Goal: Information Seeking & Learning: Learn about a topic

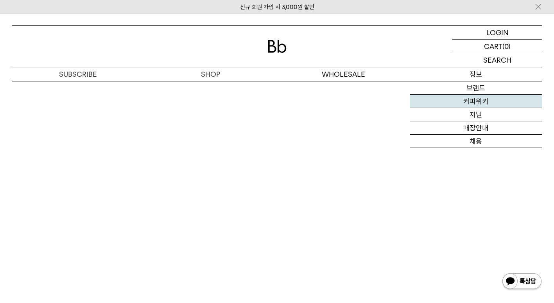
click at [474, 104] on link "커피위키" at bounding box center [476, 101] width 133 height 13
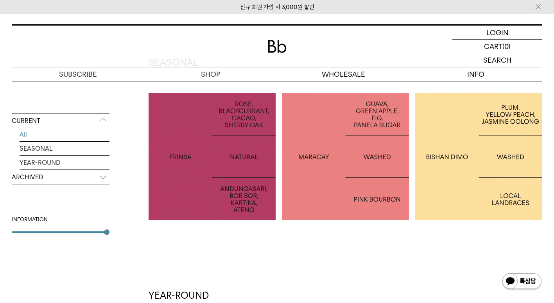
scroll to position [143, 0]
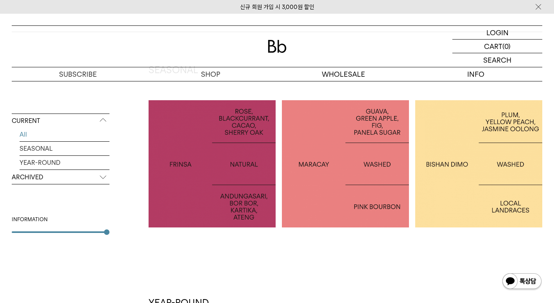
click at [209, 177] on div at bounding box center [212, 163] width 127 height 127
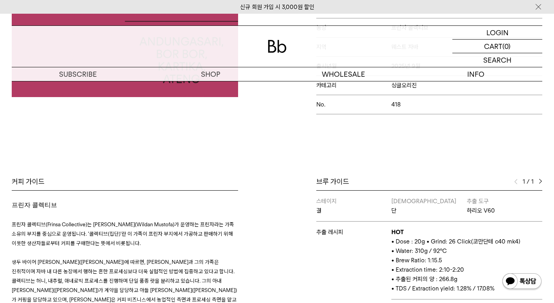
scroll to position [251, 0]
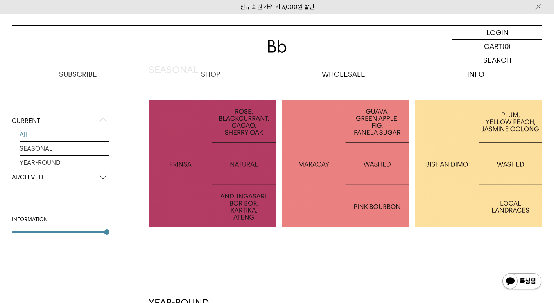
click at [323, 145] on div at bounding box center [345, 163] width 127 height 127
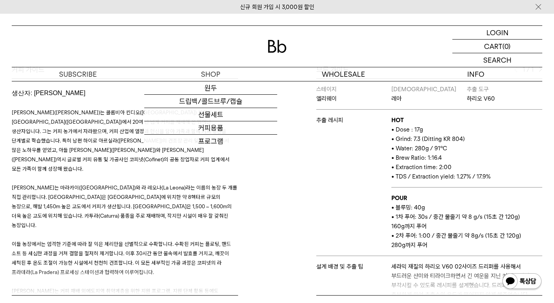
scroll to position [88, 0]
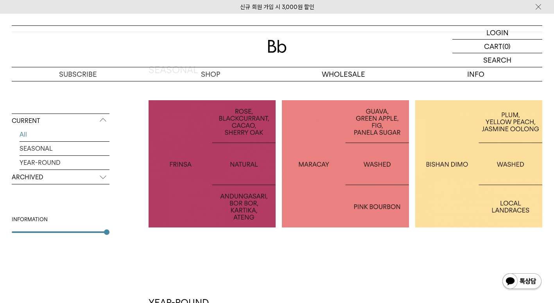
click at [452, 158] on p "ETHIOPIA BISHAN DIMO" at bounding box center [478, 163] width 127 height 11
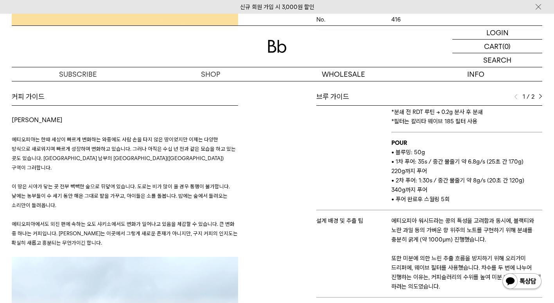
scroll to position [126, 0]
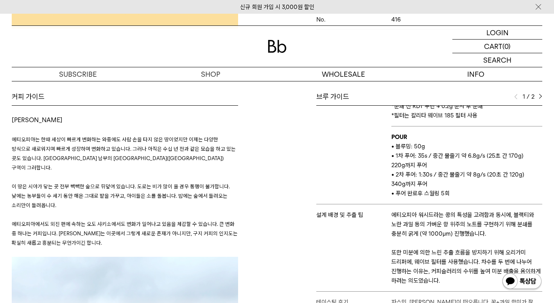
click at [538, 98] on div "1 / 2" at bounding box center [528, 96] width 28 height 9
click at [542, 95] on img at bounding box center [541, 96] width 4 height 5
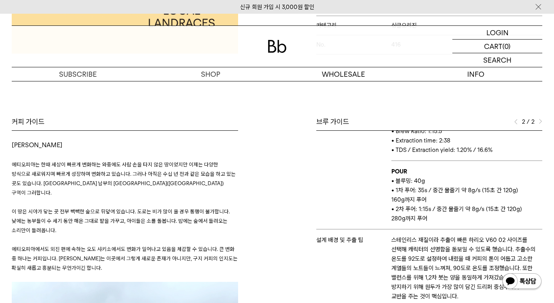
scroll to position [290, 0]
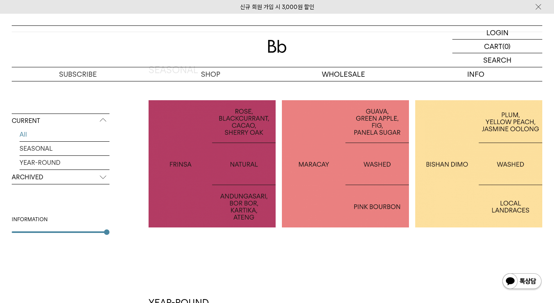
click at [28, 173] on p "ARCHIVED" at bounding box center [61, 177] width 98 height 14
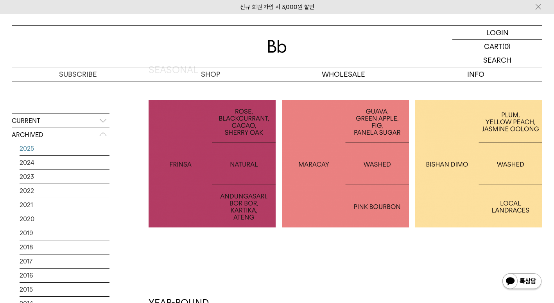
click at [29, 149] on link "2025" at bounding box center [65, 149] width 90 height 14
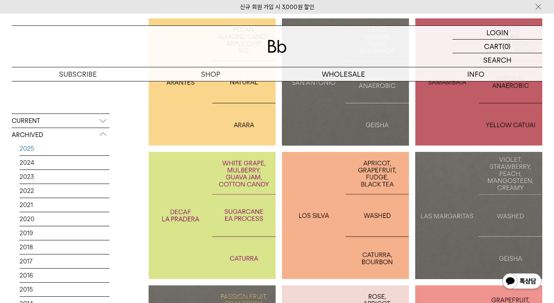
scroll to position [225, 0]
click at [213, 212] on p "COLOMBIA LA PRADERA DECAF" at bounding box center [212, 214] width 127 height 23
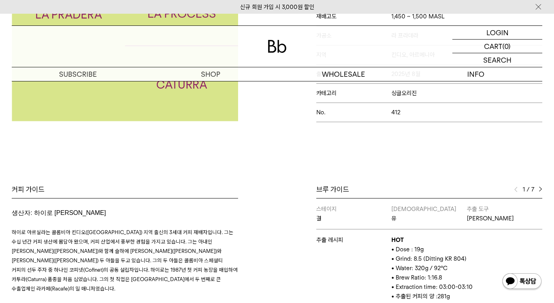
scroll to position [224, 0]
click at [539, 190] on img at bounding box center [541, 188] width 4 height 5
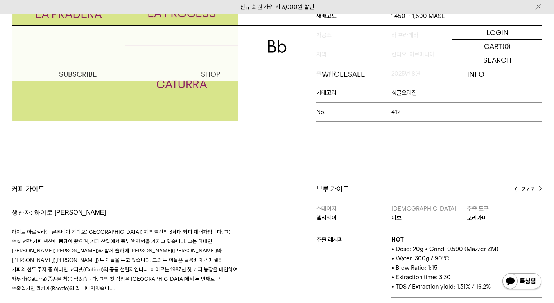
click at [539, 190] on img at bounding box center [541, 188] width 4 height 5
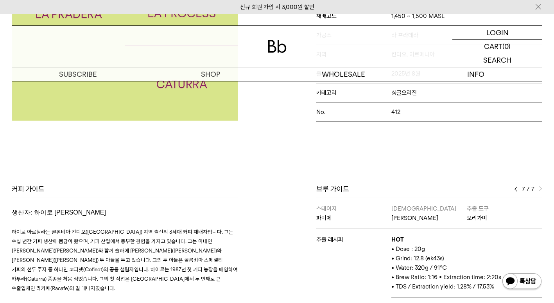
click at [539, 190] on img at bounding box center [541, 188] width 4 height 5
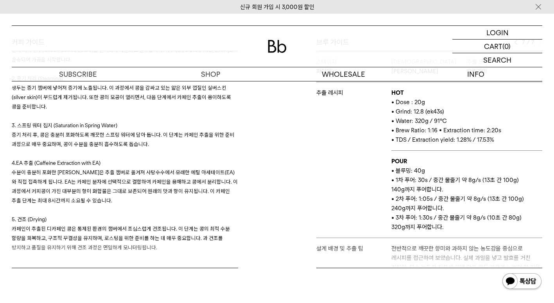
scroll to position [682, 0]
